Goal: Task Accomplishment & Management: Use online tool/utility

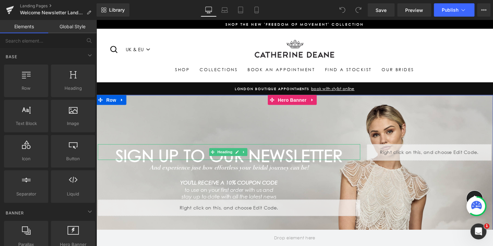
click at [307, 158] on h1 "SIGN UP TO OUR NEWSLETTER" at bounding box center [231, 158] width 266 height 8
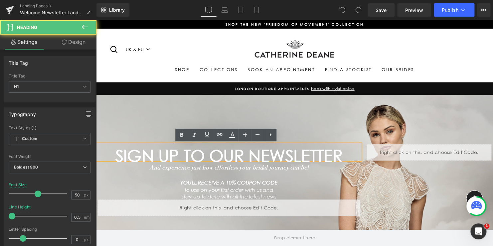
click at [340, 159] on h1 "SIGN UP TO OUR NEWSLETTER" at bounding box center [231, 158] width 266 height 8
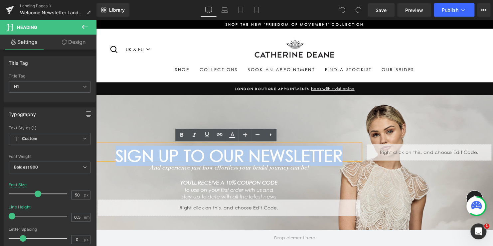
drag, startPoint x: 339, startPoint y: 159, endPoint x: 107, endPoint y: 159, distance: 232.6
click at [107, 159] on h1 "SIGN UP TO OUR NEWSLETTER" at bounding box center [231, 158] width 266 height 8
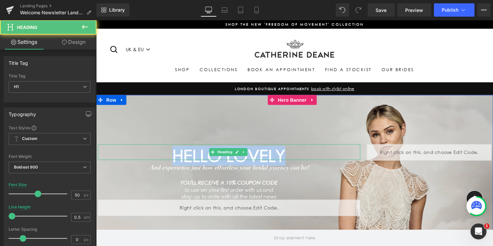
drag, startPoint x: 288, startPoint y: 158, endPoint x: 125, endPoint y: 155, distance: 162.9
click at [125, 155] on h1 "hello lovely" at bounding box center [231, 158] width 266 height 8
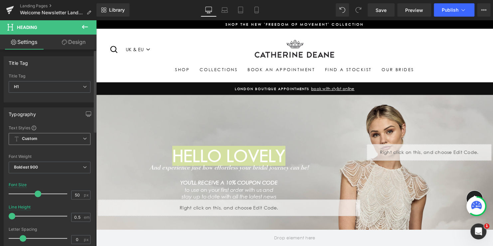
click at [53, 141] on span "Custom Setup Global Style" at bounding box center [50, 139] width 82 height 12
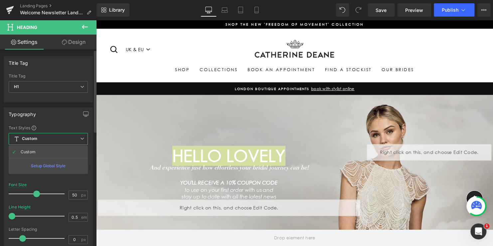
click at [53, 141] on span "Custom Setup Global Style" at bounding box center [48, 139] width 79 height 12
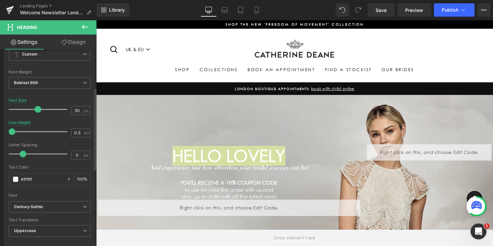
scroll to position [100, 0]
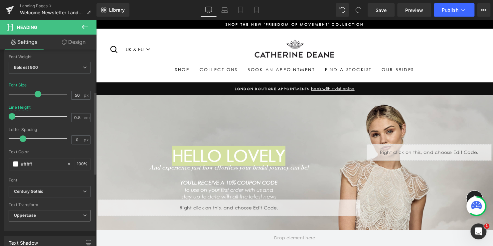
click at [38, 213] on span "Uppercase" at bounding box center [50, 216] width 82 height 12
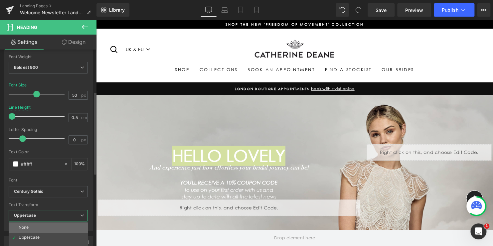
click at [31, 227] on li "None" at bounding box center [48, 227] width 79 height 10
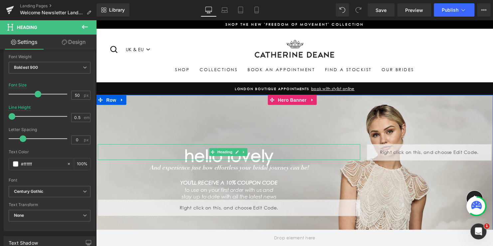
click at [194, 155] on h1 "hello lovely" at bounding box center [231, 158] width 266 height 8
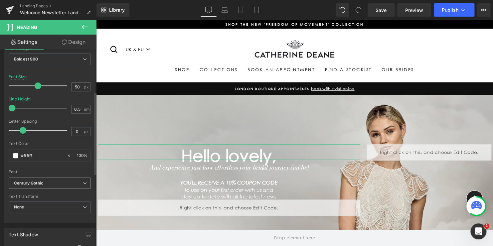
scroll to position [133, 0]
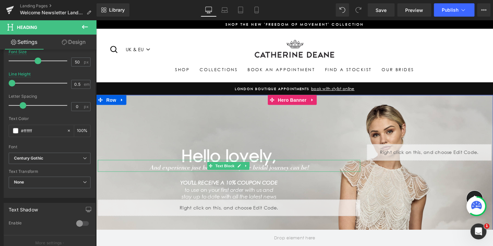
click at [307, 168] on icon "And experience just how effortless your bridal journey can be!" at bounding box center [230, 168] width 161 height 7
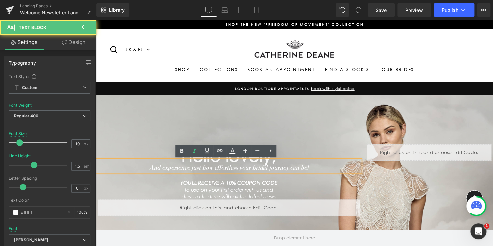
click at [307, 168] on icon "And experience just how effortless your bridal journey can be!" at bounding box center [230, 168] width 161 height 7
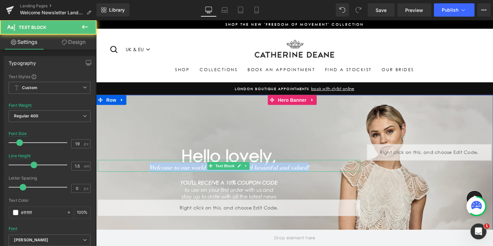
drag, startPoint x: 151, startPoint y: 168, endPoint x: 327, endPoint y: 170, distance: 176.1
click at [327, 170] on div "Welcome to our world where woman feel beautiful and valued!" at bounding box center [231, 168] width 266 height 12
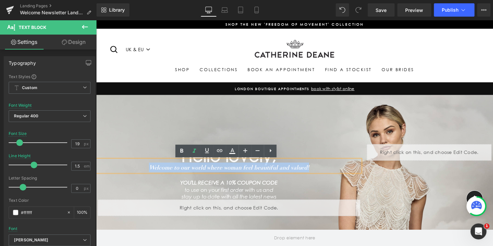
copy icon "Welcome to our world where woman feel beautiful and valued!"
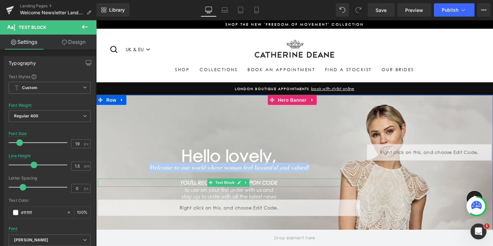
click at [267, 184] on icon "YOU'LL RECEIVE A 10% COUPON CODE" at bounding box center [230, 185] width 99 height 6
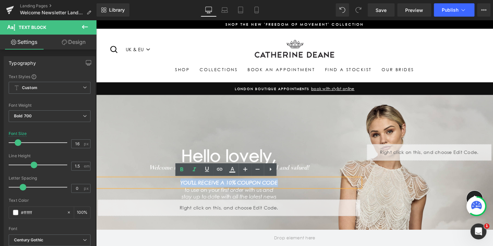
drag, startPoint x: 281, startPoint y: 185, endPoint x: 176, endPoint y: 184, distance: 105.4
click at [176, 184] on p "YOU'LL RECEIVE A 10% COUPON CODE" at bounding box center [231, 185] width 266 height 8
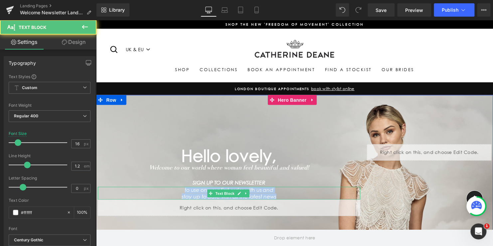
drag, startPoint x: 240, startPoint y: 198, endPoint x: 177, endPoint y: 193, distance: 63.1
click at [177, 193] on div "to use on your first order with us and stay up to date with all the latest news" at bounding box center [231, 195] width 266 height 13
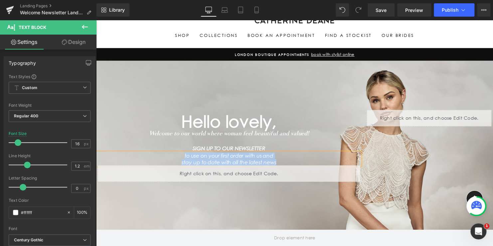
scroll to position [34, 0]
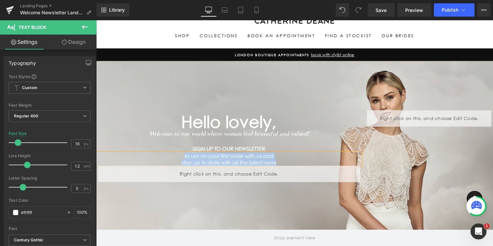
click at [234, 156] on icon "to use on your first order with us and" at bounding box center [231, 158] width 90 height 6
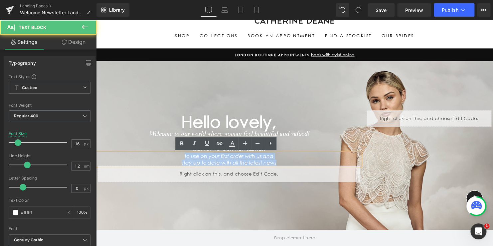
drag, startPoint x: 279, startPoint y: 163, endPoint x: 179, endPoint y: 157, distance: 99.5
click at [179, 157] on div "to use on your first order with us and stay up to date with all the latest news" at bounding box center [231, 161] width 266 height 13
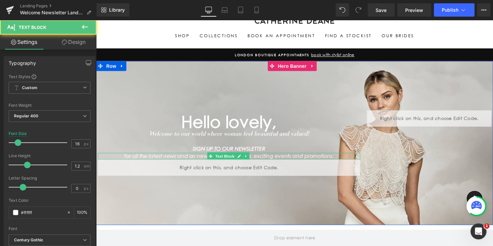
click at [255, 157] on icon "for all the latest news and on new bridal collections, exciting events and prom…" at bounding box center [231, 158] width 212 height 6
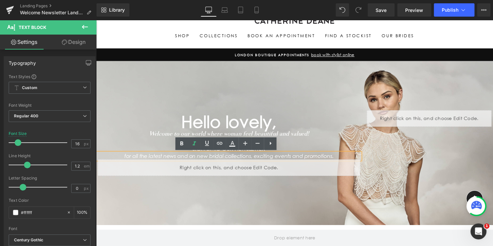
click at [224, 159] on icon "for all the latest news and on new bridal collections, exciting events and prom…" at bounding box center [231, 158] width 212 height 6
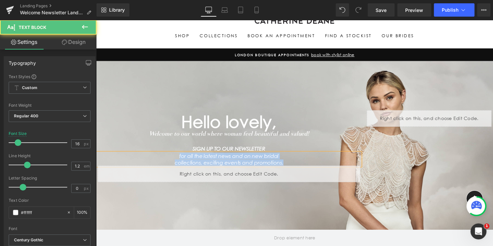
drag, startPoint x: 228, startPoint y: 155, endPoint x: 171, endPoint y: 159, distance: 56.9
click at [171, 159] on div "for all the latest news and on new bridal collections, exciting events and prom…" at bounding box center [231, 161] width 266 height 13
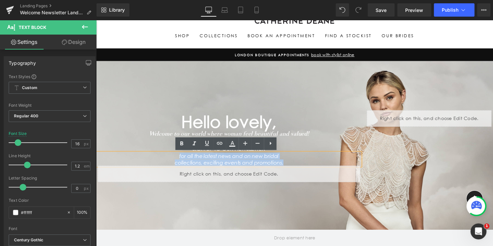
copy div "for all the latest news and on new bridal collections, exciting events and prom…"
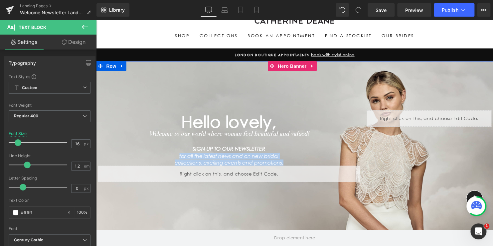
click at [247, 90] on div "Hello lovely, Heading Welcome to our world where woman feel beautiful and value…" at bounding box center [297, 148] width 399 height 172
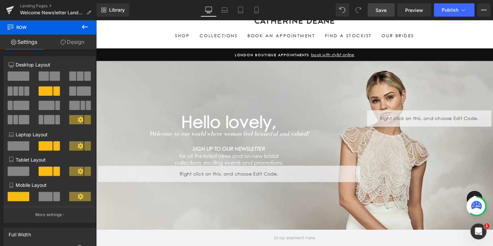
click at [381, 9] on span "Save" at bounding box center [380, 10] width 11 height 7
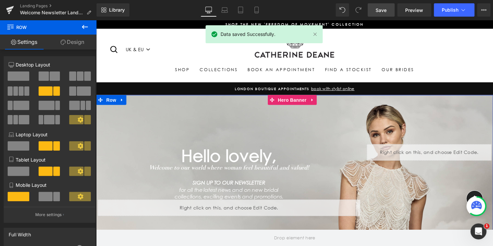
scroll to position [0, 0]
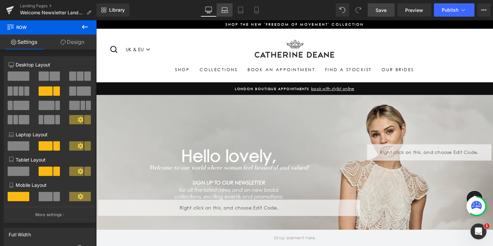
click at [225, 9] on icon at bounding box center [224, 10] width 7 height 7
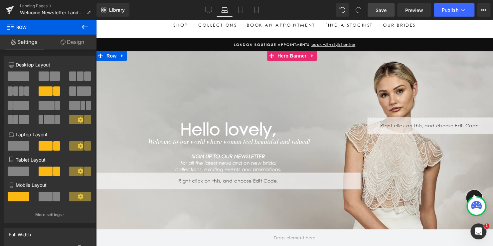
scroll to position [66, 0]
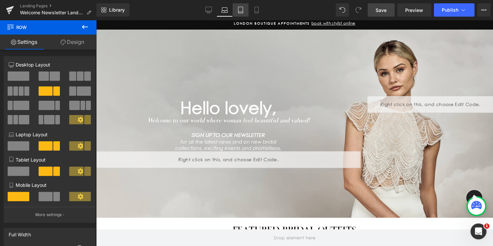
click at [244, 9] on icon at bounding box center [240, 10] width 7 height 7
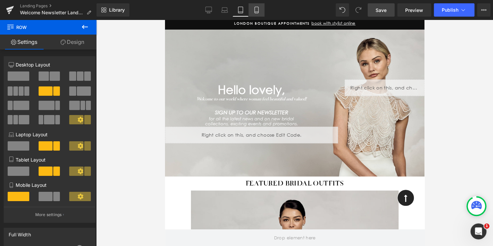
click at [255, 11] on icon at bounding box center [256, 10] width 7 height 7
type input "80"
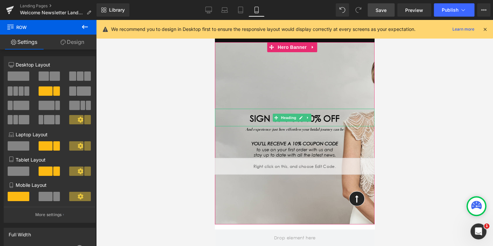
scroll to position [33, 0]
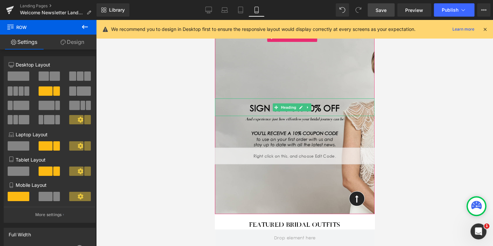
click at [336, 109] on h1 "SIGN UP FOR 10% OFF" at bounding box center [294, 108] width 160 height 9
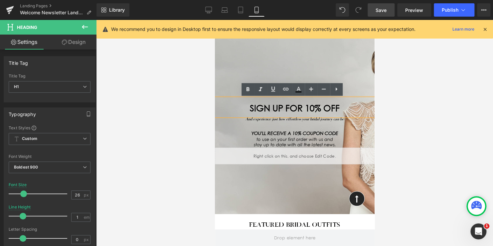
click at [334, 108] on h1 "SIGN UP FOR 10% OFF" at bounding box center [294, 108] width 160 height 9
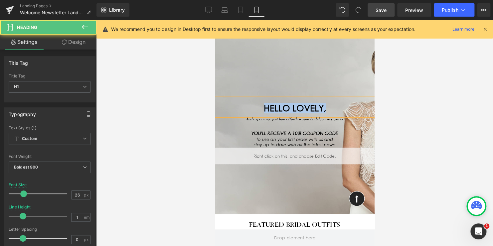
drag, startPoint x: 326, startPoint y: 108, endPoint x: 248, endPoint y: 109, distance: 78.4
click at [249, 109] on h1 "Hello lovely," at bounding box center [294, 108] width 160 height 9
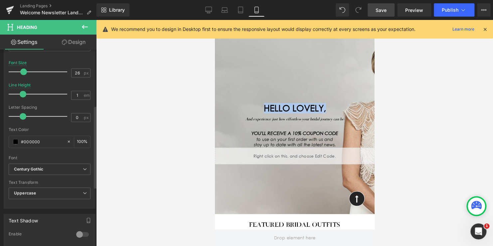
scroll to position [133, 0]
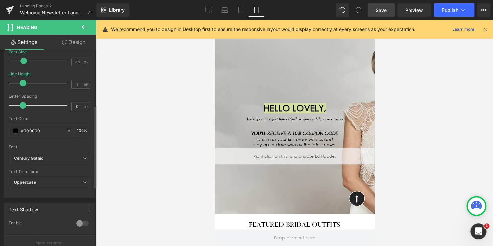
click at [43, 184] on span "Uppercase" at bounding box center [50, 182] width 82 height 12
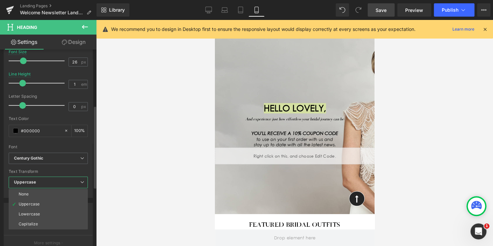
click at [40, 196] on li "None" at bounding box center [48, 194] width 79 height 10
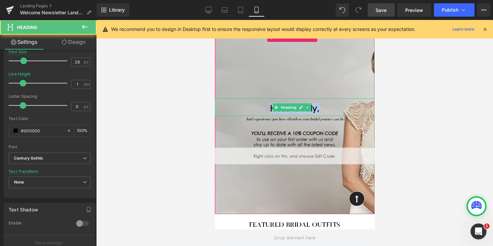
drag, startPoint x: 266, startPoint y: 107, endPoint x: 330, endPoint y: 107, distance: 64.1
click at [330, 107] on h1 "Hello lovely," at bounding box center [294, 108] width 160 height 9
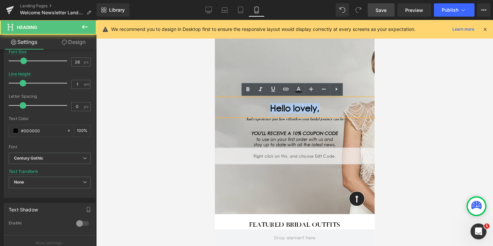
copy h1 "Hello lovely,"
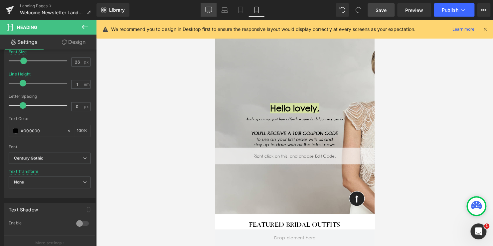
click at [207, 12] on icon at bounding box center [208, 9] width 6 height 5
type input "44"
type input "1.2"
type input "100"
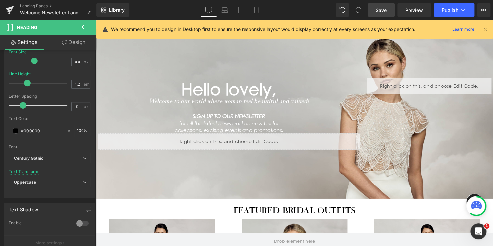
scroll to position [0, 0]
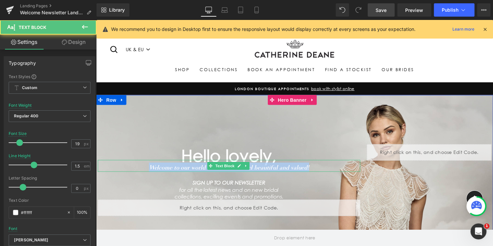
drag, startPoint x: 266, startPoint y: 168, endPoint x: 148, endPoint y: 168, distance: 118.0
click at [148, 168] on div "Welcome to our world where woman feel beautiful and valued!" at bounding box center [231, 168] width 266 height 12
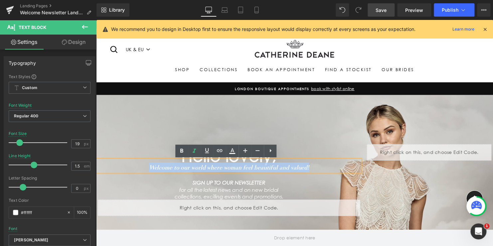
copy icon "Welcome to our world where woman feel beautiful and valued!"
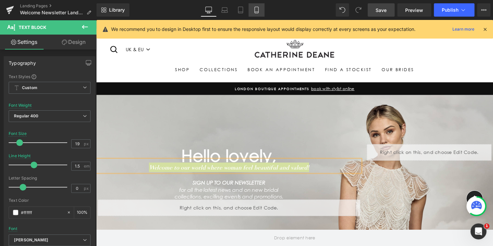
click at [262, 9] on link "Mobile" at bounding box center [256, 9] width 16 height 13
type input "22"
type input "0.5"
type input "100"
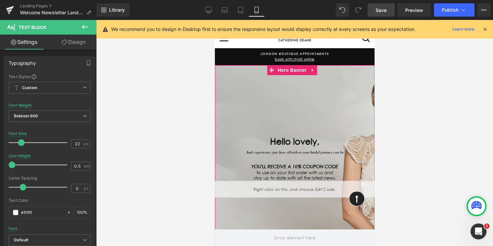
click at [328, 152] on icon "And experience just how effortless your bridal journey can be" at bounding box center [294, 152] width 98 height 5
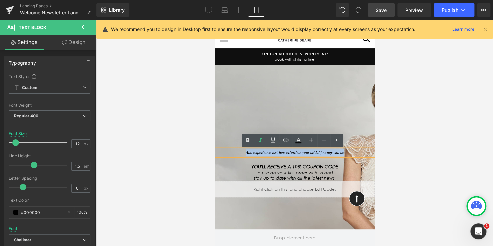
drag, startPoint x: 321, startPoint y: 150, endPoint x: 217, endPoint y: 150, distance: 104.0
click at [217, 150] on p "And experience just how effortless your bridal journey can be" at bounding box center [294, 152] width 160 height 7
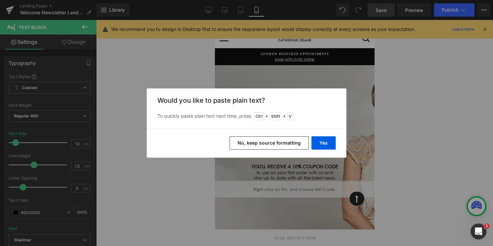
click at [279, 143] on button "No, keep source formatting" at bounding box center [268, 142] width 79 height 13
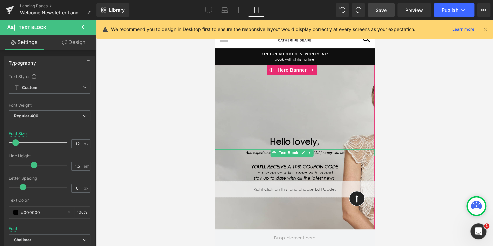
click at [322, 154] on div at bounding box center [294, 155] width 160 height 2
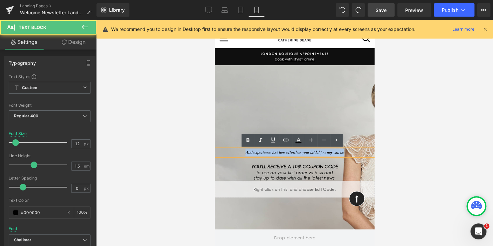
drag, startPoint x: 251, startPoint y: 149, endPoint x: 195, endPoint y: 144, distance: 56.1
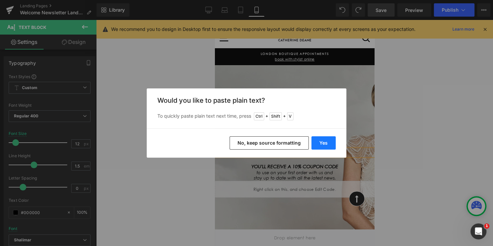
click at [322, 142] on button "Yes" at bounding box center [323, 142] width 24 height 13
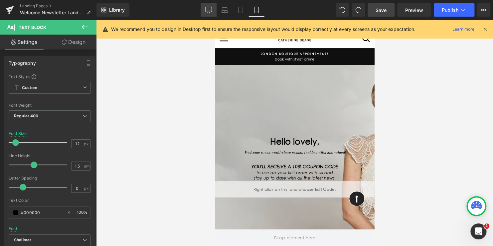
click at [208, 12] on icon at bounding box center [208, 10] width 7 height 7
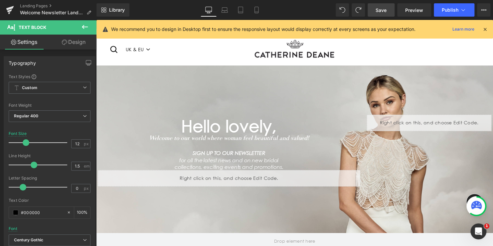
type input "30"
type input "100"
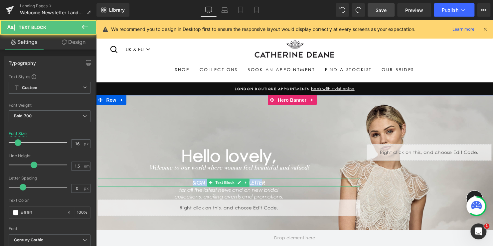
drag, startPoint x: 263, startPoint y: 184, endPoint x: 187, endPoint y: 183, distance: 75.1
click at [187, 183] on p "SIGN UP TO OUR NEWSLETTER" at bounding box center [231, 185] width 266 height 8
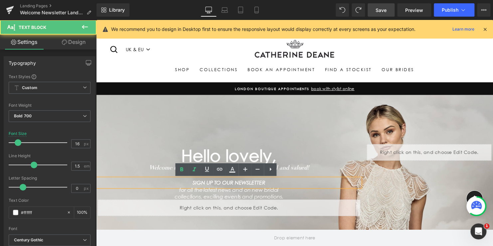
click at [271, 183] on p "SIGN UP TO OUR NEWSLETTER" at bounding box center [231, 185] width 266 height 8
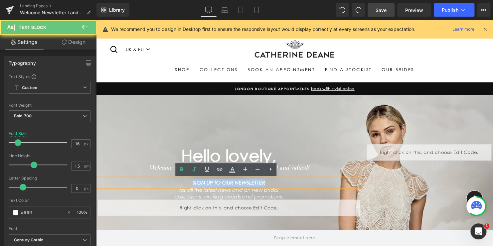
drag, startPoint x: 205, startPoint y: 184, endPoint x: 176, endPoint y: 184, distance: 28.6
click at [177, 184] on p "SIGN UP TO OUR NEWSLETTER" at bounding box center [231, 185] width 266 height 8
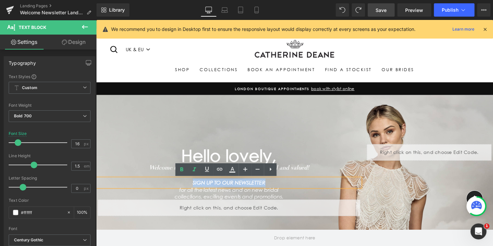
copy icon "SIGN UP TO OUR NEWSLETTER"
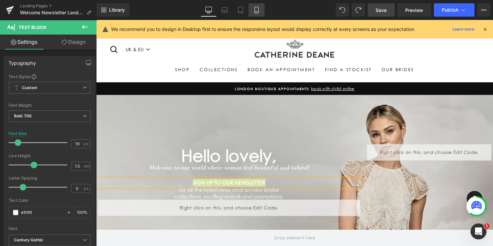
click at [257, 10] on icon at bounding box center [256, 10] width 7 height 7
type input "100"
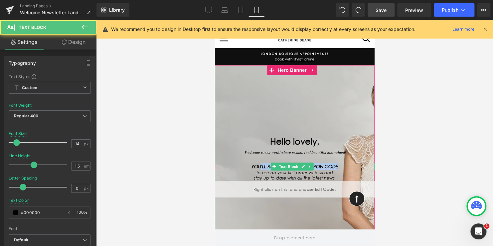
drag, startPoint x: 337, startPoint y: 165, endPoint x: 259, endPoint y: 165, distance: 78.4
click at [259, 165] on p "YOU'LL RECEIVE A 10% COUPON CODE" at bounding box center [294, 166] width 160 height 7
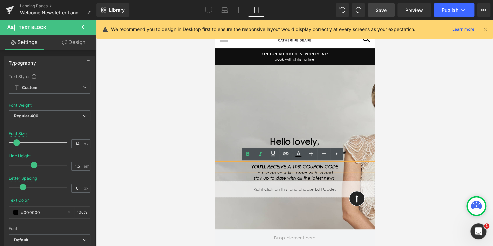
click at [251, 166] on icon "YOU'LL RECEIVE A 10% COUPON CODE" at bounding box center [294, 166] width 87 height 5
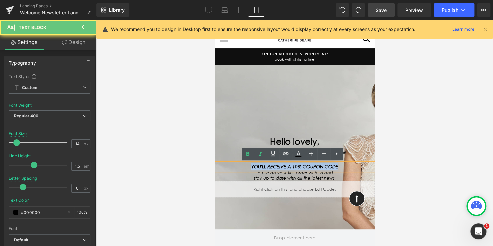
drag, startPoint x: 247, startPoint y: 166, endPoint x: 337, endPoint y: 167, distance: 89.7
click at [337, 167] on p "YOU'LL RECEIVE A 10% COUPON CODE" at bounding box center [294, 166] width 160 height 7
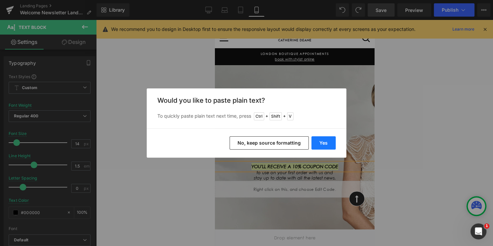
click at [319, 144] on button "Yes" at bounding box center [323, 142] width 24 height 13
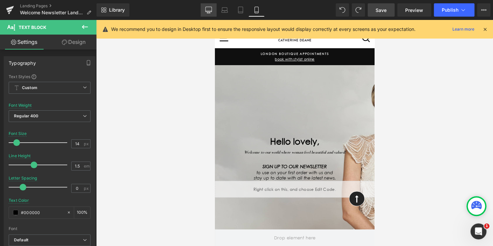
click at [209, 13] on icon at bounding box center [208, 10] width 7 height 7
type input "1.6"
type input "0.35"
type input "100"
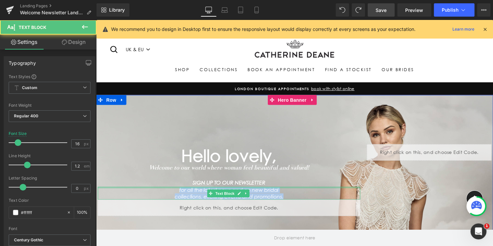
drag, startPoint x: 286, startPoint y: 198, endPoint x: 162, endPoint y: 188, distance: 125.0
click at [162, 189] on div "for all the latest news and on new bridal collections, exciting events and prom…" at bounding box center [231, 195] width 266 height 13
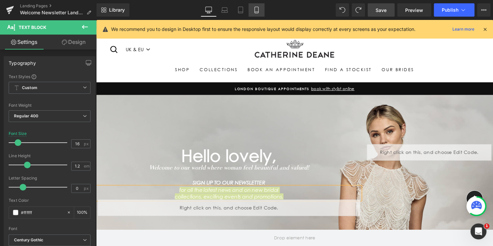
click at [250, 11] on link "Mobile" at bounding box center [256, 9] width 16 height 13
type input "100"
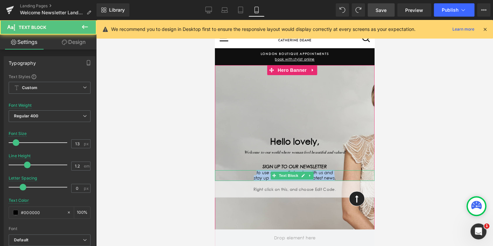
drag, startPoint x: 331, startPoint y: 177, endPoint x: 247, endPoint y: 174, distance: 83.8
click at [247, 174] on div "to use on your first order with us and stay up to date with all the latest news." at bounding box center [294, 175] width 160 height 10
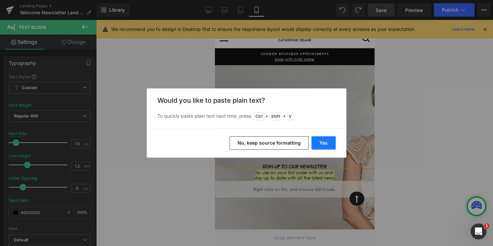
click at [327, 142] on button "Yes" at bounding box center [323, 142] width 24 height 13
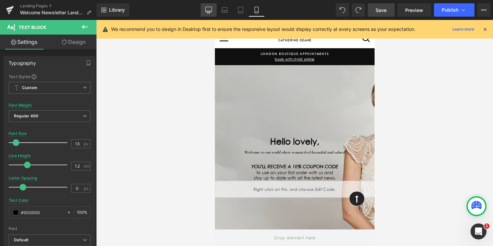
click at [208, 13] on icon at bounding box center [208, 12] width 2 height 1
type input "14"
type input "1.6"
type input "0.35"
type input "100"
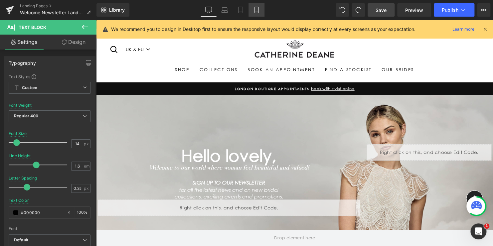
click at [257, 11] on icon at bounding box center [256, 10] width 7 height 7
type input "13"
type input "1.2"
type input "0"
type input "100"
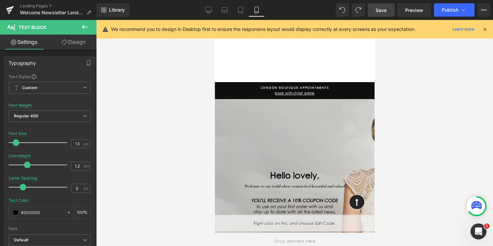
scroll to position [73, 0]
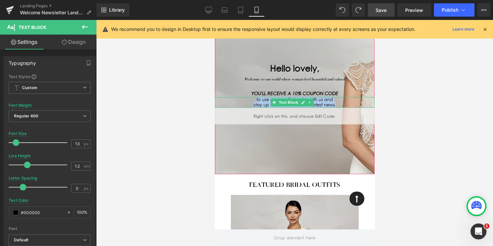
drag, startPoint x: 332, startPoint y: 104, endPoint x: 255, endPoint y: 99, distance: 77.6
click at [255, 99] on div "to use on your first order with us and stay up to date with all the latest news." at bounding box center [294, 102] width 160 height 10
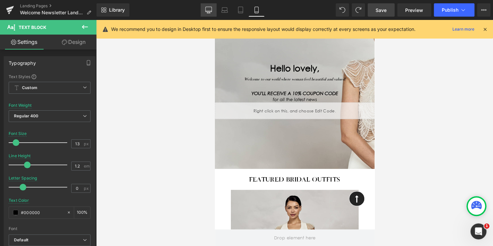
click at [212, 9] on icon at bounding box center [208, 10] width 7 height 7
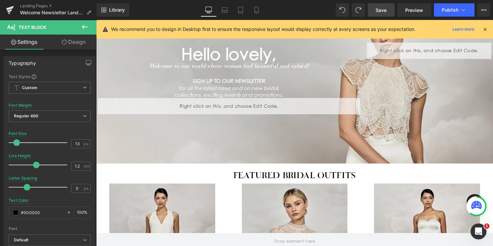
type input "14"
type input "1.6"
type input "0.35"
type input "100"
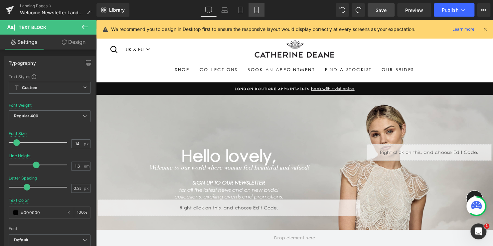
click at [254, 10] on icon at bounding box center [256, 10] width 4 height 6
type input "13"
type input "1.2"
type input "0"
type input "100"
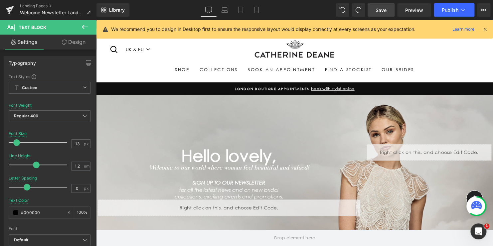
scroll to position [73, 0]
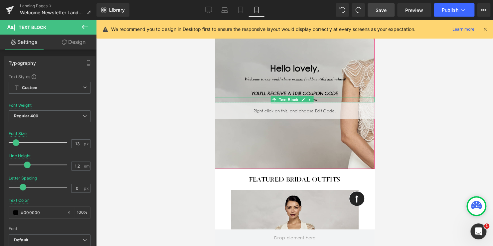
click at [314, 98] on p "for all the latest news" at bounding box center [294, 99] width 160 height 5
click at [210, 12] on icon at bounding box center [208, 10] width 7 height 7
type input "14"
type input "1.6"
type input "0.35"
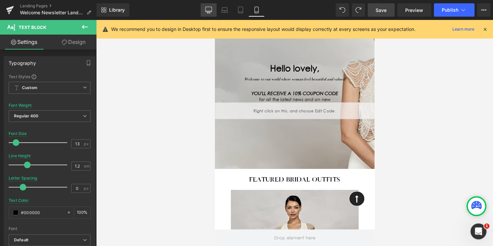
type input "100"
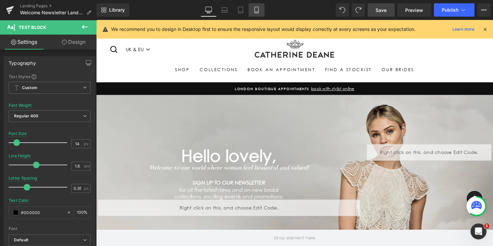
click at [252, 12] on link "Mobile" at bounding box center [256, 9] width 16 height 13
type input "13"
type input "1.2"
type input "0"
type input "100"
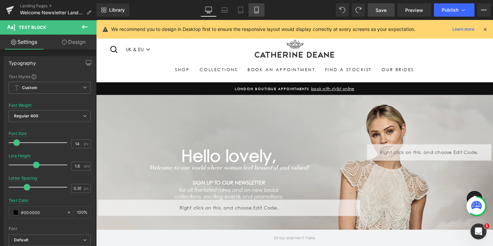
scroll to position [73, 0]
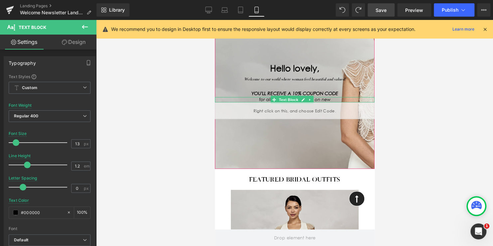
click at [318, 98] on icon "for all the latest news and on new" at bounding box center [294, 99] width 71 height 5
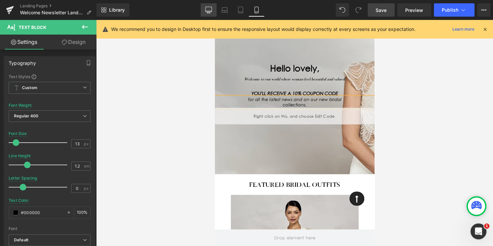
click at [207, 10] on icon at bounding box center [208, 10] width 7 height 7
type input "14"
type input "1.6"
type input "0.35"
type input "100"
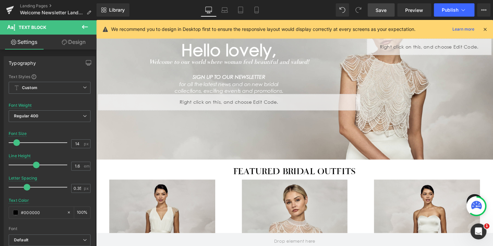
scroll to position [0, 0]
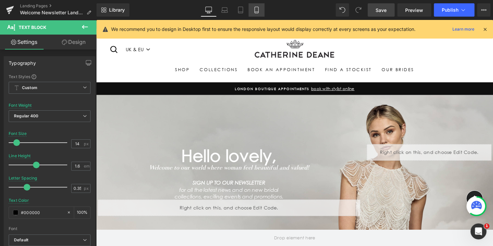
click at [257, 10] on icon at bounding box center [256, 10] width 7 height 7
type input "13"
type input "1.2"
type input "0"
type input "100"
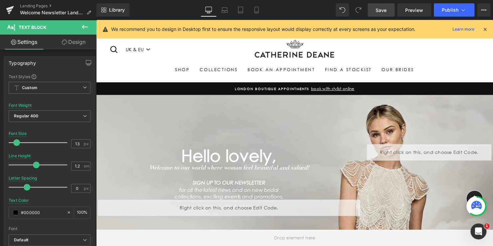
scroll to position [73, 0]
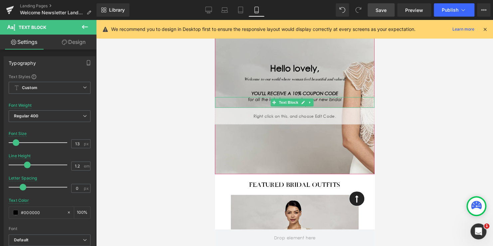
click at [324, 104] on p "collections," at bounding box center [294, 104] width 160 height 5
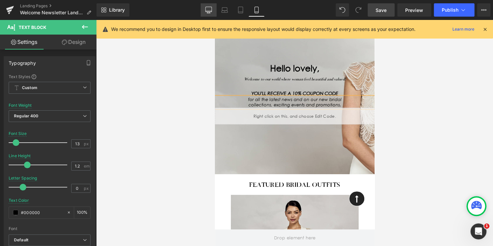
click at [210, 10] on icon at bounding box center [208, 10] width 7 height 7
type input "14"
type input "1.6"
type input "0.35"
type input "100"
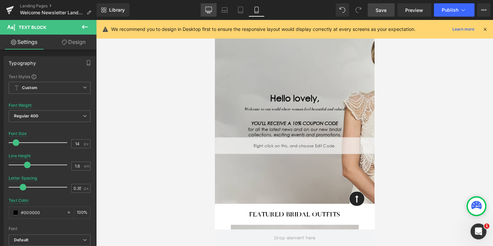
scroll to position [0, 0]
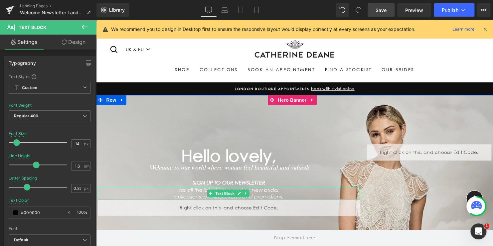
click at [255, 193] on icon "for all the latest news and on new bridal" at bounding box center [230, 192] width 100 height 6
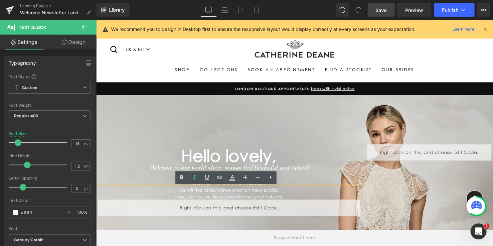
click at [253, 192] on icon "for all the latest news and on new bridal" at bounding box center [230, 192] width 100 height 6
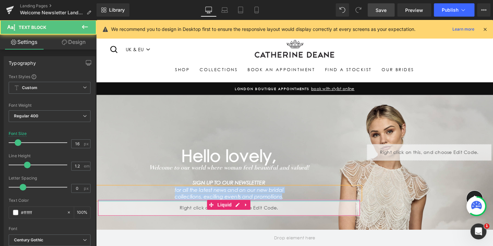
drag, startPoint x: 170, startPoint y: 190, endPoint x: 283, endPoint y: 202, distance: 114.4
click at [283, 202] on div "Hello lovely, Heading Welcome to our world where woman feel beautiful and value…" at bounding box center [231, 182] width 266 height 73
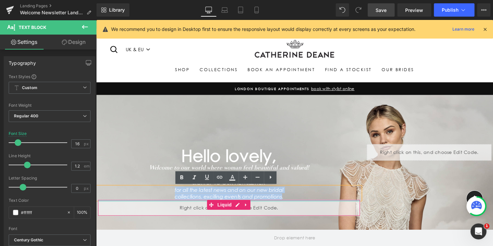
copy div "for all the latest news and on our new bridal collections, exciting events and …"
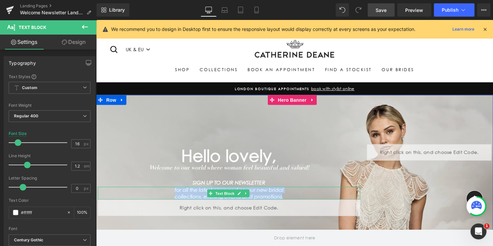
click at [264, 194] on icon "for all the latest news and on our new bridal" at bounding box center [231, 192] width 110 height 6
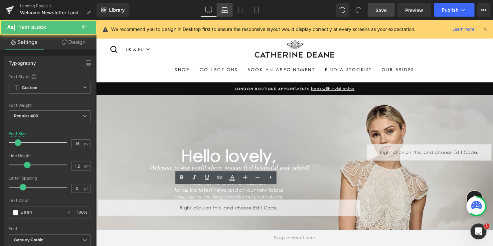
click at [223, 10] on icon at bounding box center [224, 10] width 7 height 7
type input "15"
type input "100"
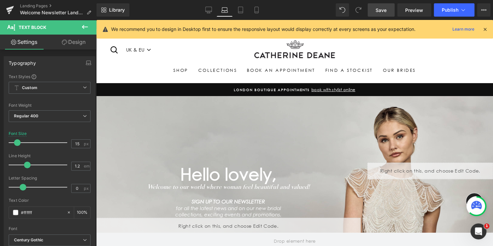
scroll to position [17, 0]
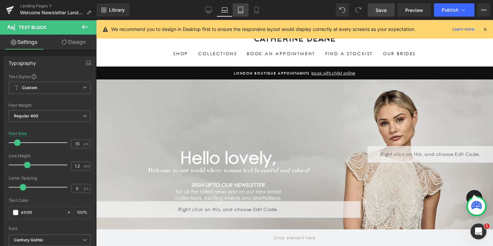
click at [240, 9] on icon at bounding box center [240, 10] width 7 height 7
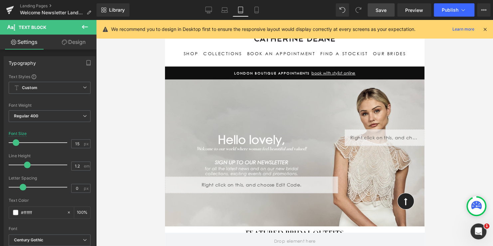
type input "13"
type input "100"
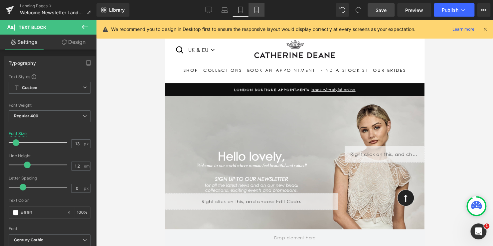
click at [256, 10] on icon at bounding box center [256, 10] width 7 height 7
type input "16"
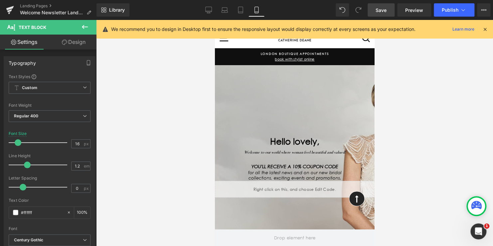
drag, startPoint x: 382, startPoint y: 10, endPoint x: 117, endPoint y: 21, distance: 265.4
click at [382, 10] on span "Save" at bounding box center [380, 10] width 11 height 7
click at [209, 9] on icon at bounding box center [208, 10] width 7 height 7
type input "100"
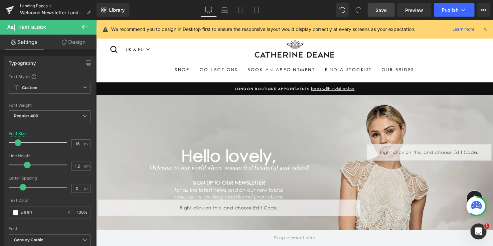
click at [34, 5] on link "Landing Pages" at bounding box center [58, 5] width 76 height 5
